Goal: Find specific page/section: Find specific page/section

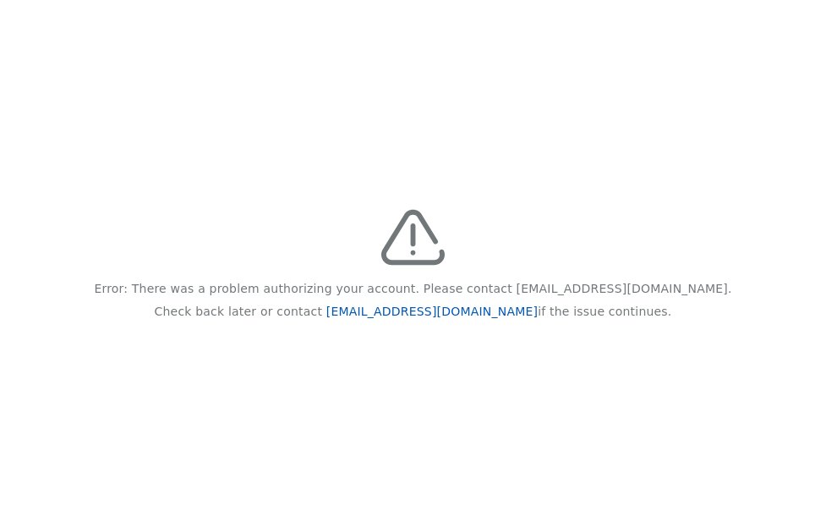
click at [444, 311] on link "[EMAIL_ADDRESS][DOMAIN_NAME]" at bounding box center [431, 311] width 211 height 14
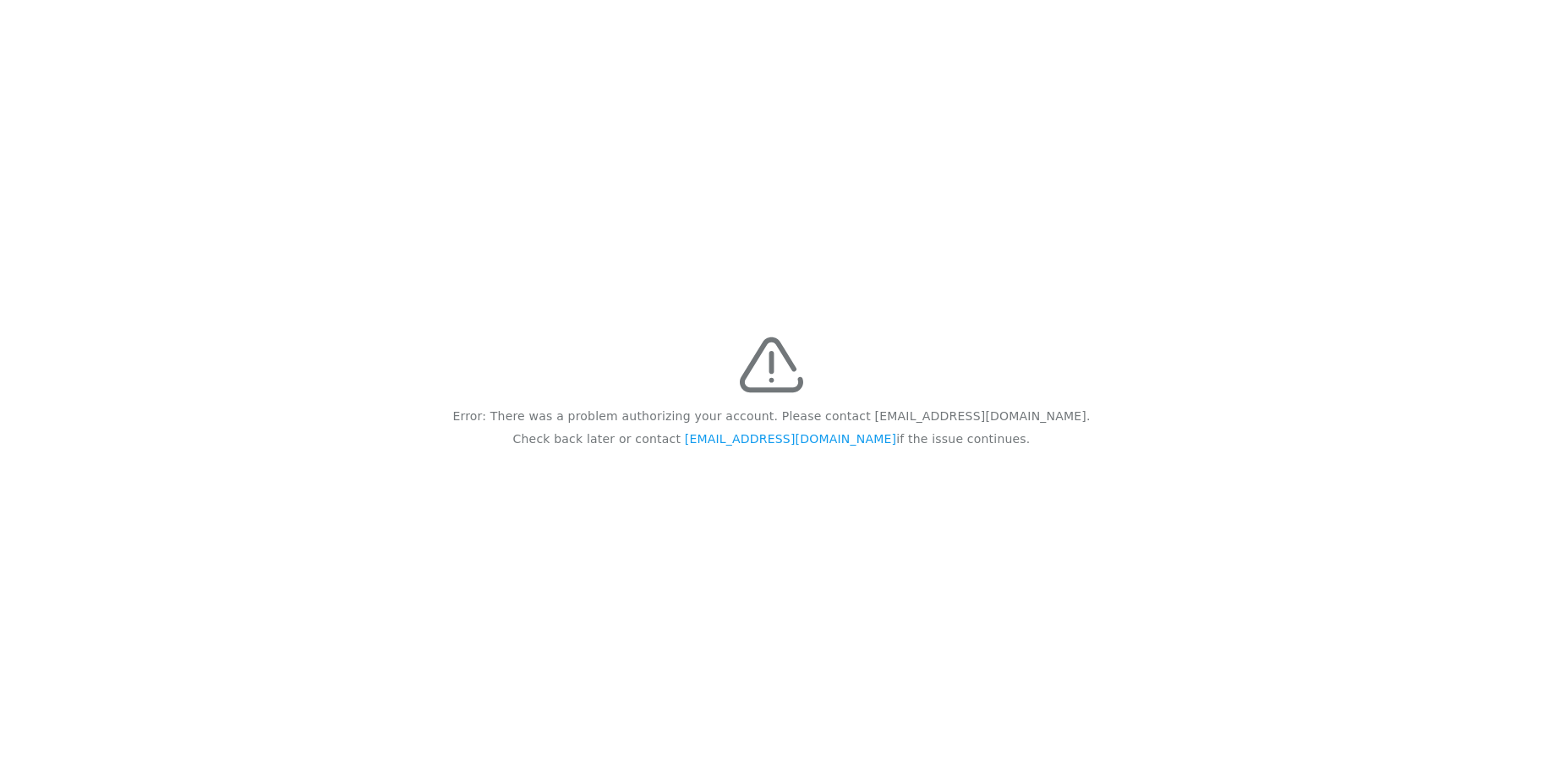
click at [707, 189] on div "Error: There was a problem authorizing your account. Please contact feedback@re…" at bounding box center [771, 391] width 1543 height 783
click at [783, 443] on link "[EMAIL_ADDRESS][DOMAIN_NAME]" at bounding box center [790, 439] width 211 height 14
click at [815, 437] on link "[EMAIL_ADDRESS][DOMAIN_NAME]" at bounding box center [790, 439] width 211 height 14
